Goal: Task Accomplishment & Management: Manage account settings

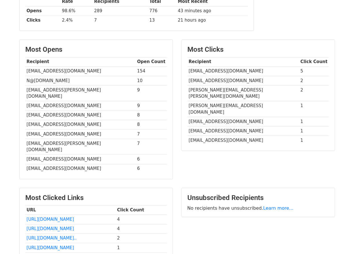
scroll to position [95, 0]
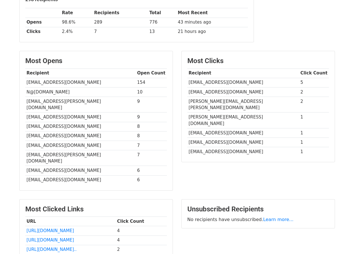
click at [136, 79] on td "154" at bounding box center [151, 82] width 31 height 9
click at [136, 81] on td "154" at bounding box center [151, 82] width 31 height 9
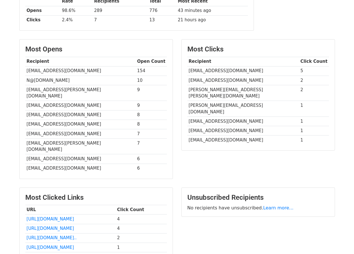
scroll to position [106, 0]
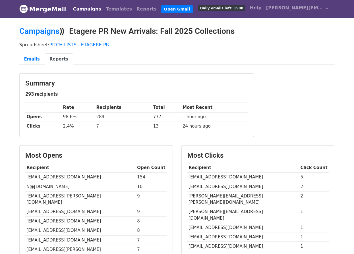
scroll to position [3, 0]
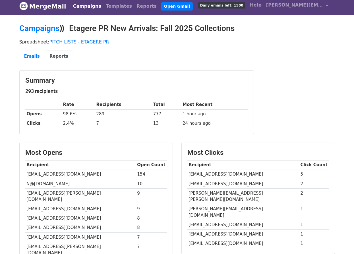
click at [101, 113] on td "289" at bounding box center [123, 113] width 57 height 9
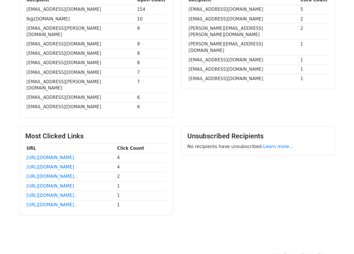
scroll to position [0, 0]
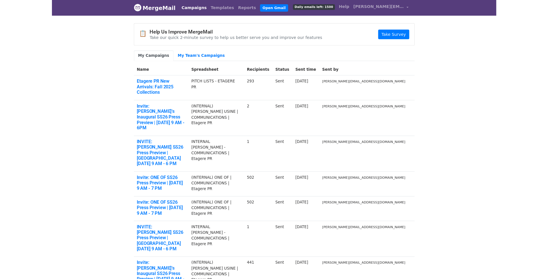
scroll to position [1, 0]
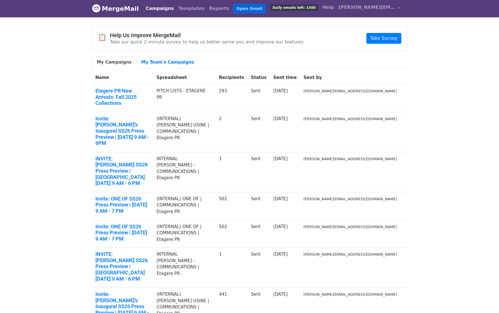
click at [234, 7] on link "Open Gmail" at bounding box center [250, 9] width 32 height 8
click at [240, 8] on link "Open Gmail" at bounding box center [250, 9] width 32 height 8
click at [234, 9] on link "Open Gmail" at bounding box center [250, 9] width 32 height 8
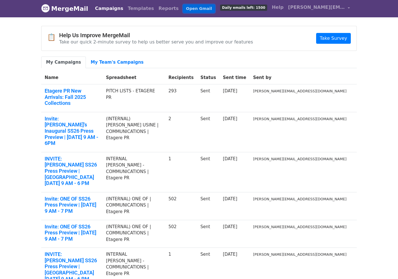
click at [183, 8] on link "Open Gmail" at bounding box center [199, 9] width 32 height 8
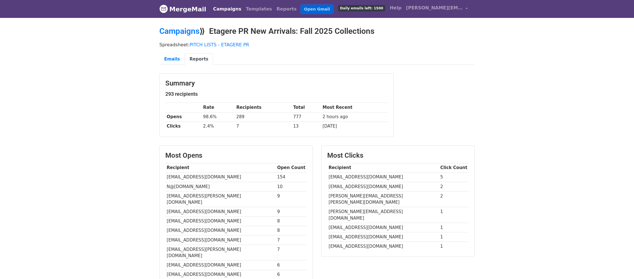
click at [301, 11] on link "Open Gmail" at bounding box center [317, 9] width 32 height 8
click at [312, 9] on link "Open Gmail" at bounding box center [317, 9] width 32 height 8
click at [411, 6] on span "[PERSON_NAME][EMAIL_ADDRESS][DOMAIN_NAME]" at bounding box center [434, 8] width 57 height 7
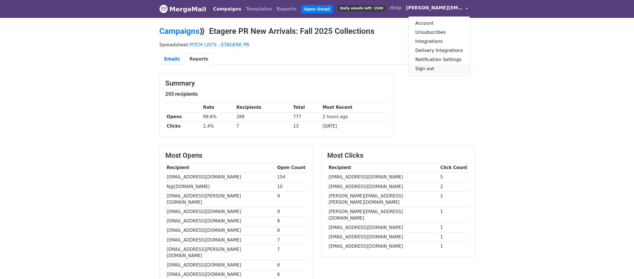
click at [430, 70] on link "Sign out" at bounding box center [438, 68] width 61 height 9
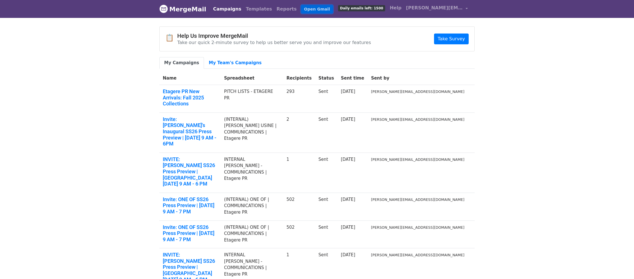
click at [301, 11] on link "Open Gmail" at bounding box center [317, 9] width 32 height 8
